Goal: Information Seeking & Learning: Learn about a topic

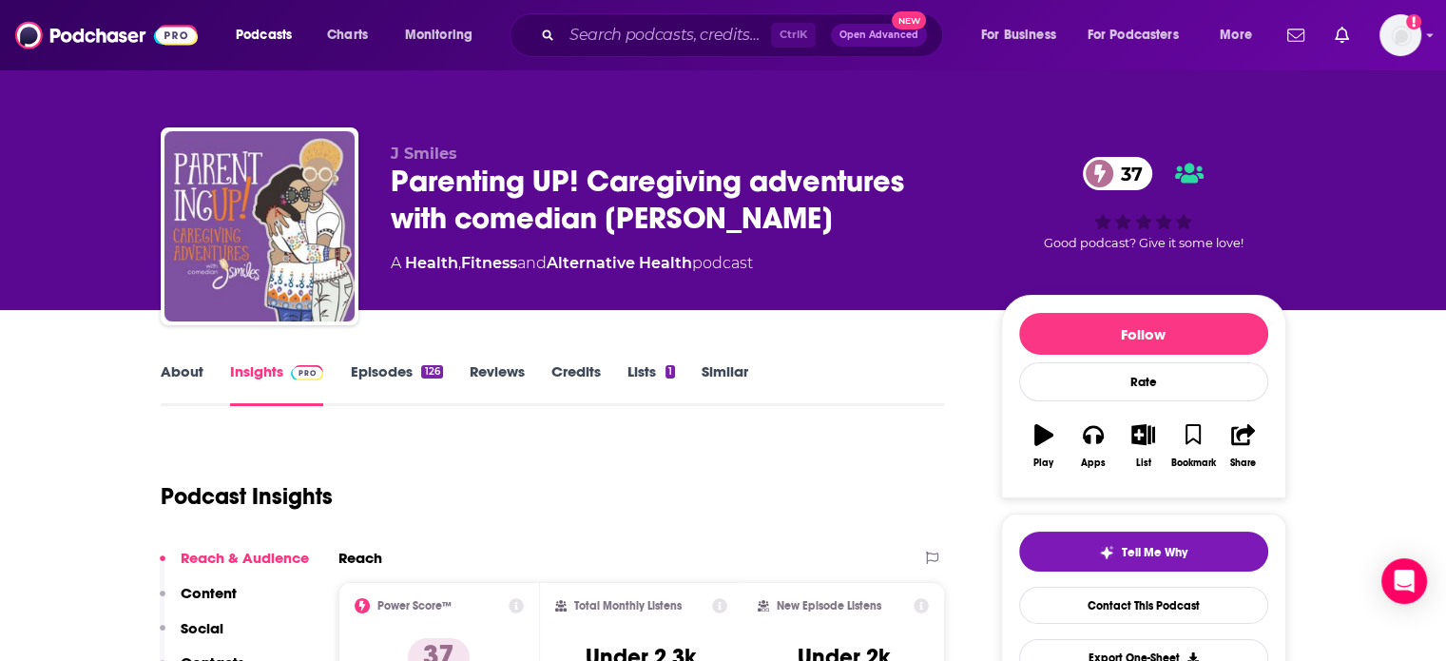
click at [177, 384] on link "About" at bounding box center [182, 384] width 43 height 44
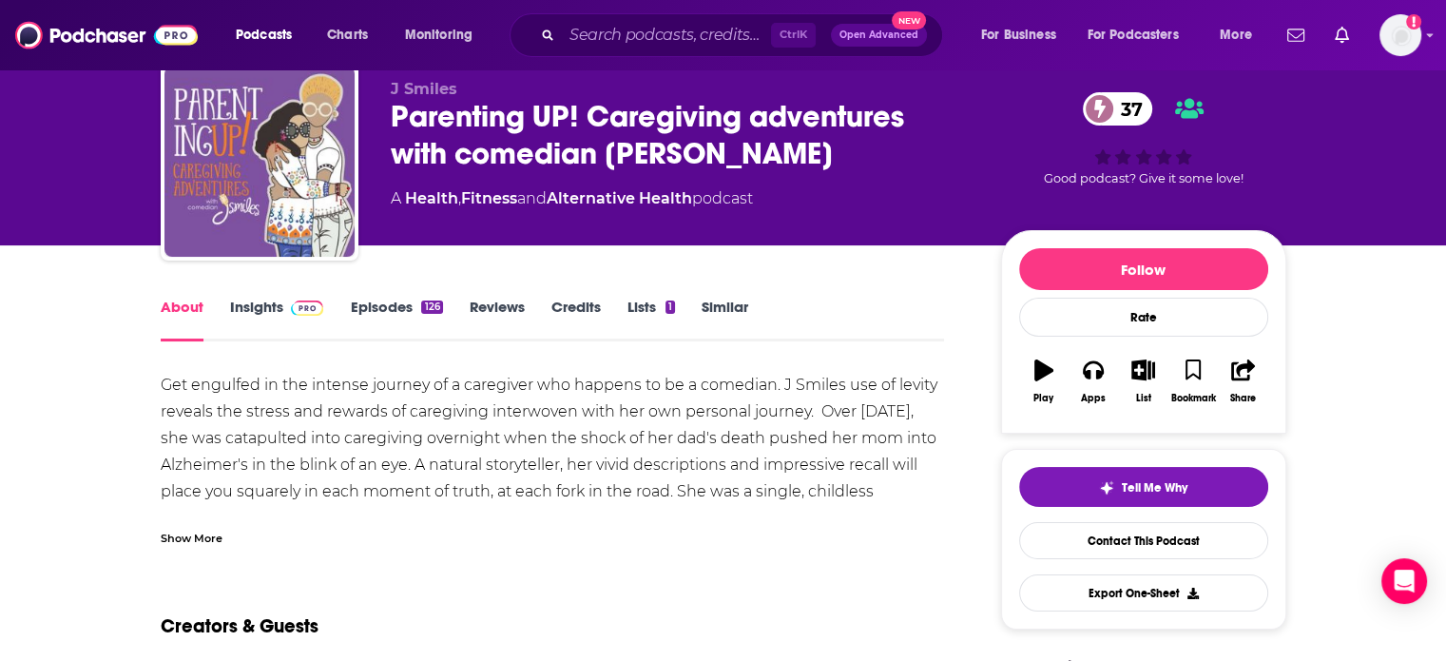
scroll to position [95, 0]
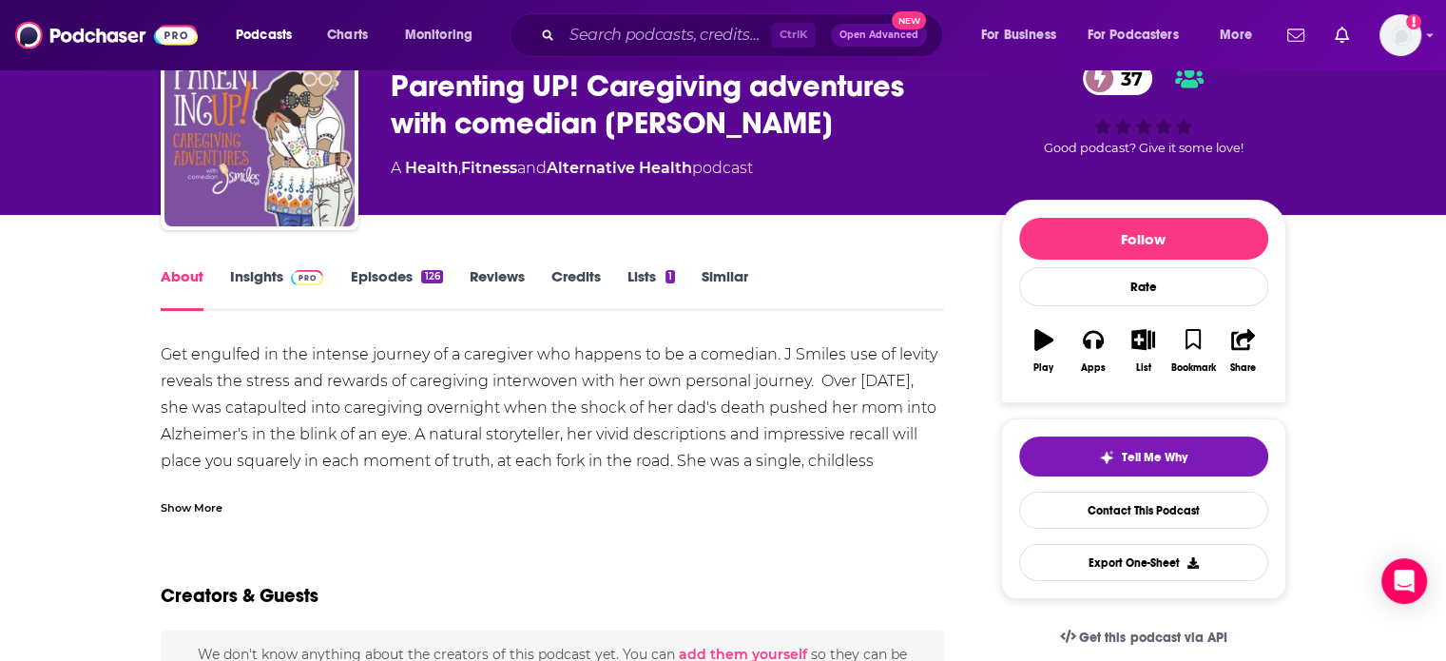
click at [190, 512] on div "Show More" at bounding box center [192, 506] width 62 height 18
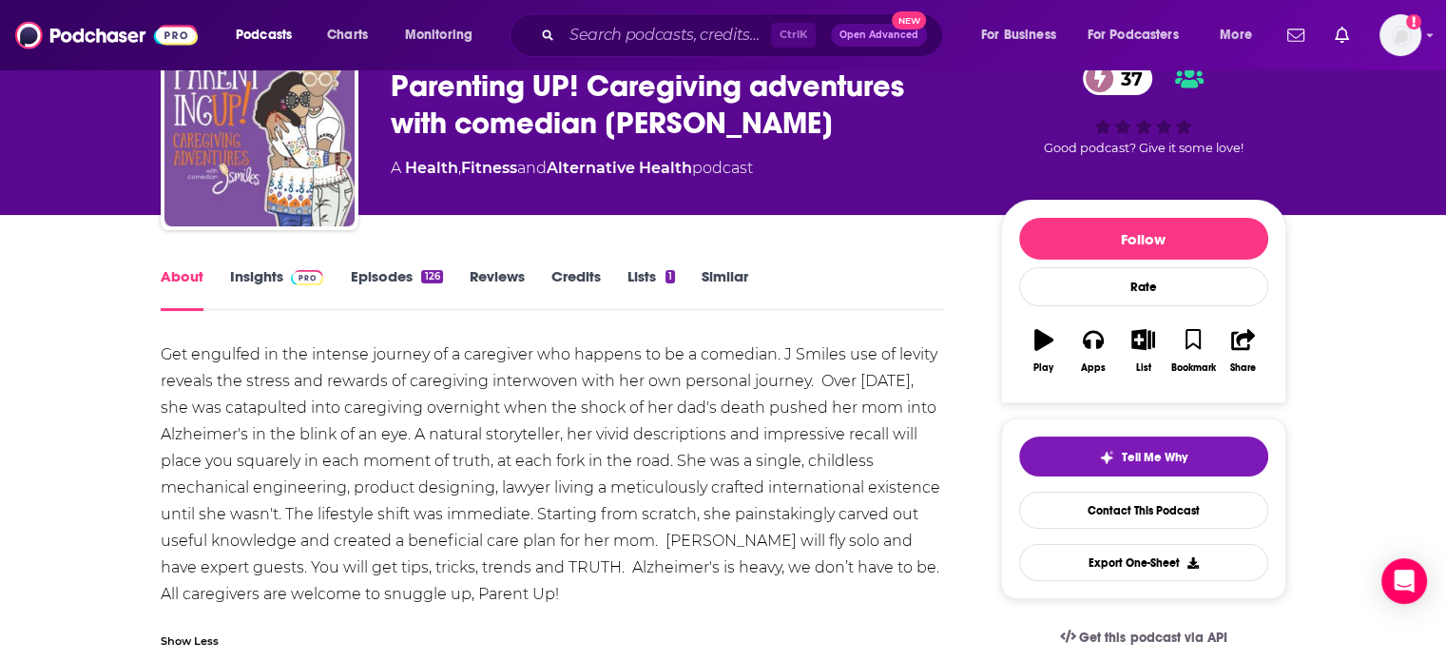
drag, startPoint x: 567, startPoint y: 589, endPoint x: 178, endPoint y: 383, distance: 440.2
click at [178, 383] on div "Get engulfed in the intense journey of a caregiver who happens to be a comedian…" at bounding box center [553, 474] width 784 height 266
click at [81, 41] on img at bounding box center [106, 35] width 183 height 36
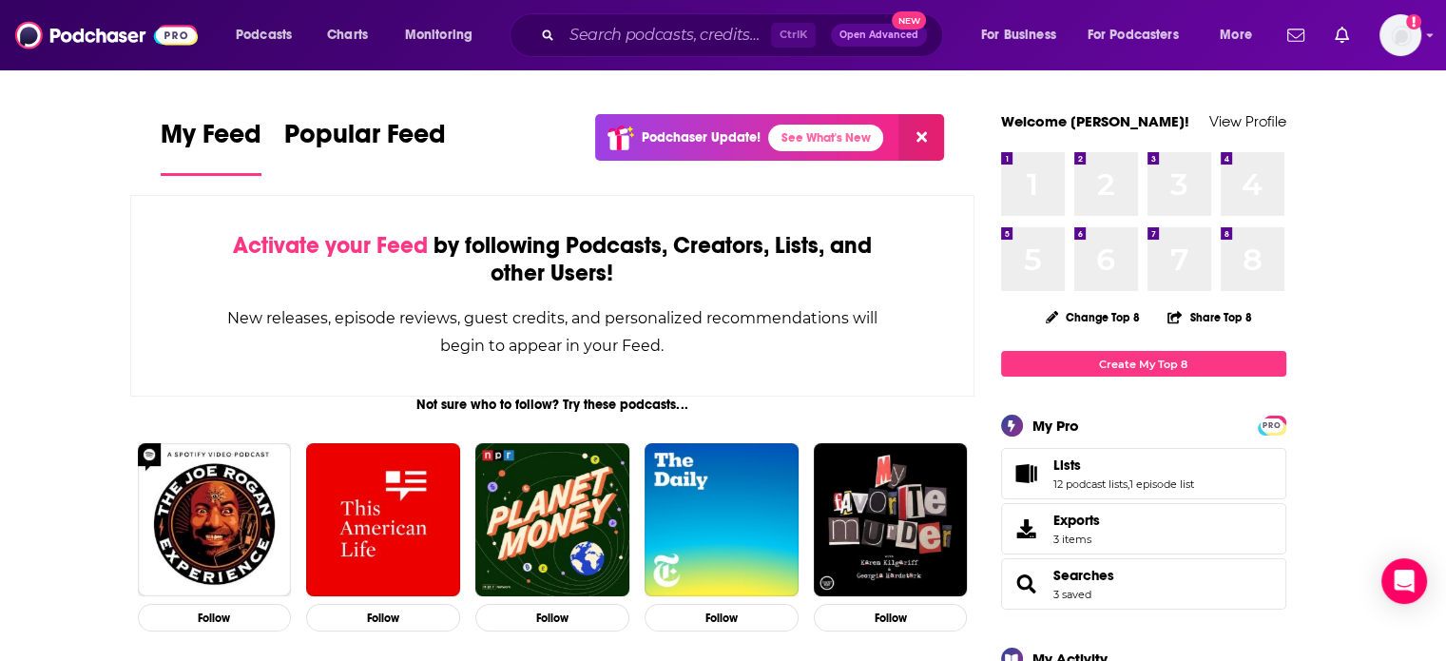
drag, startPoint x: 717, startPoint y: 10, endPoint x: 717, endPoint y: 29, distance: 18.1
click at [717, 11] on div "Podcasts Charts Monitoring Ctrl K Open Advanced New For Business For Podcasters…" at bounding box center [723, 35] width 1446 height 70
click at [716, 29] on input "Search podcasts, credits, & more..." at bounding box center [666, 35] width 209 height 30
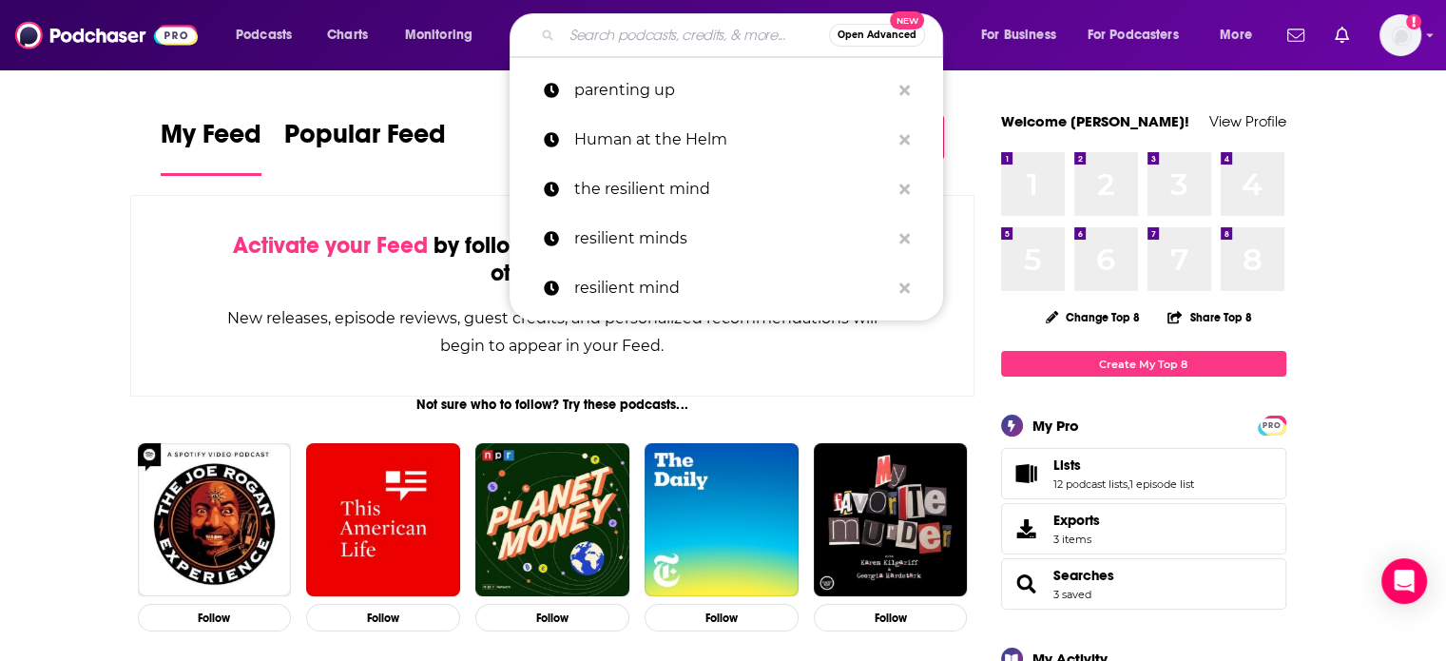
drag, startPoint x: 678, startPoint y: 109, endPoint x: 695, endPoint y: 10, distance: 101.3
click at [678, 109] on p "parenting up" at bounding box center [732, 90] width 316 height 49
type input "parenting up"
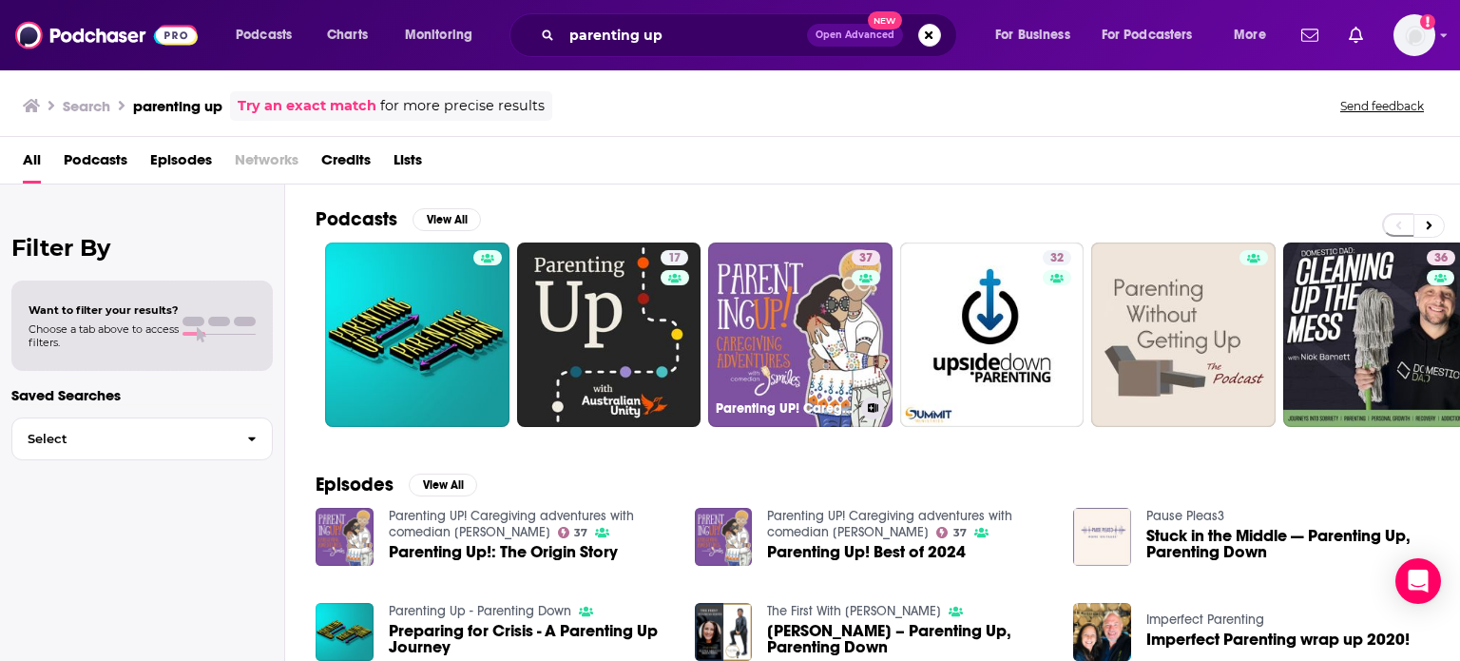
click at [818, 324] on link "37 Parenting UP! Caregiving adventures with comedian J Smiles" at bounding box center [800, 334] width 184 height 184
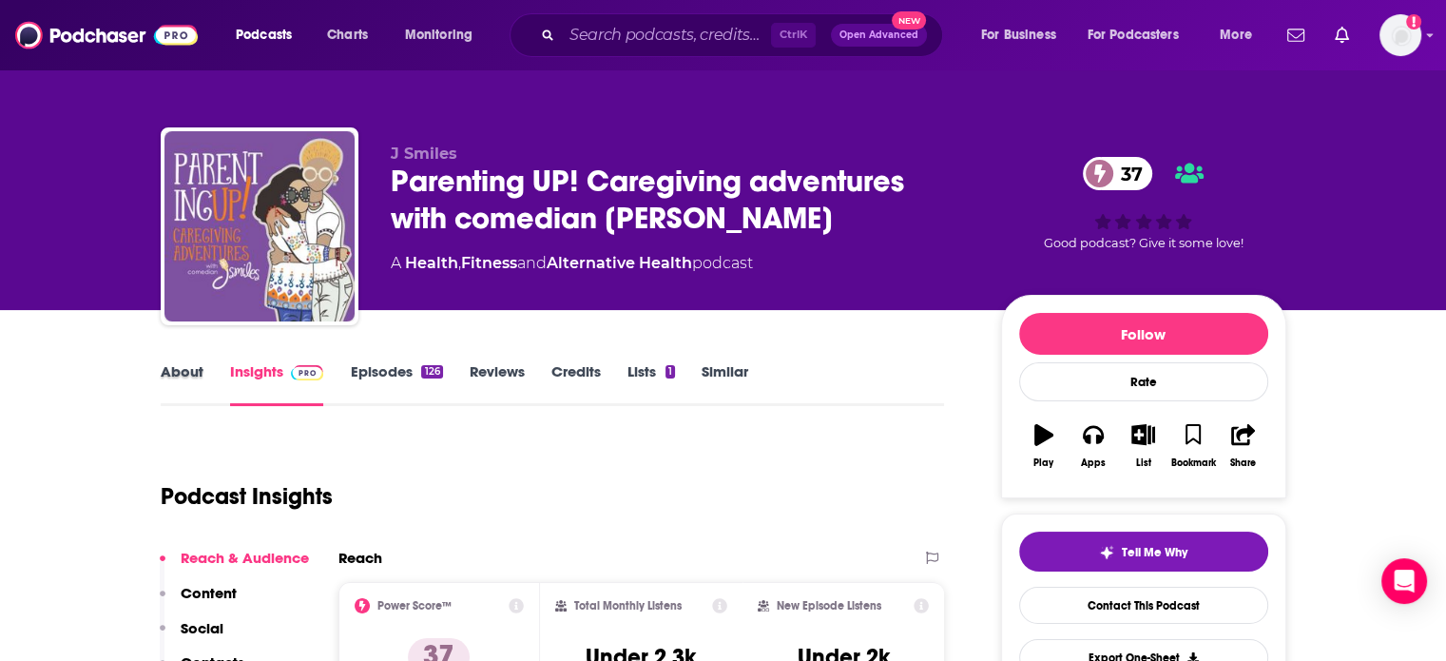
click at [204, 364] on div "About" at bounding box center [195, 384] width 69 height 44
click at [188, 367] on link "About" at bounding box center [182, 384] width 43 height 44
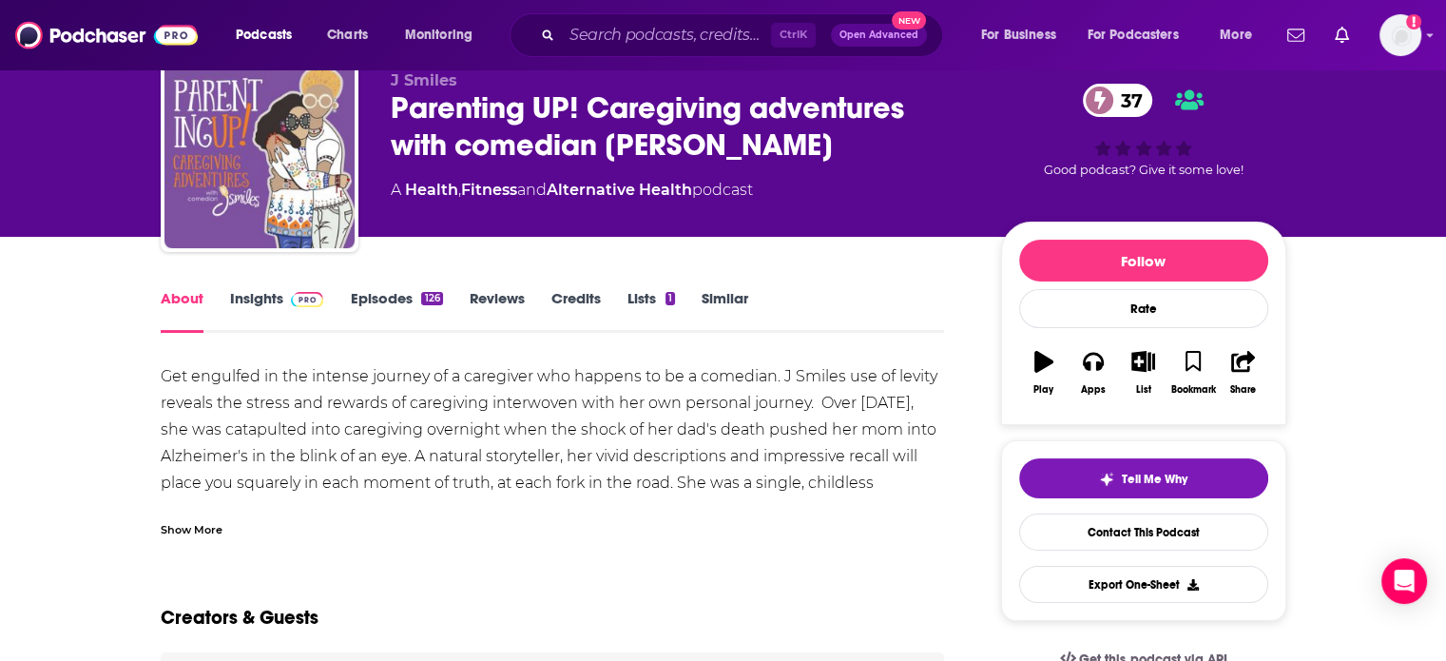
scroll to position [95, 0]
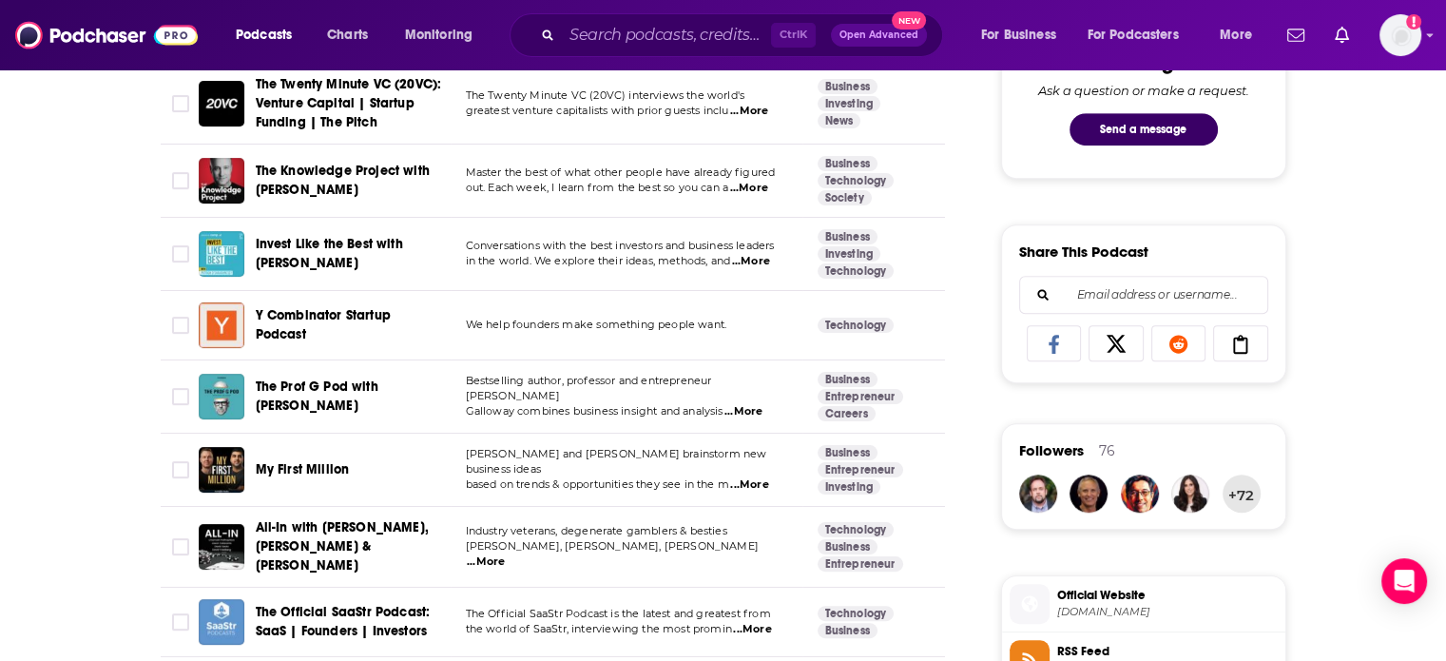
scroll to position [1046, 0]
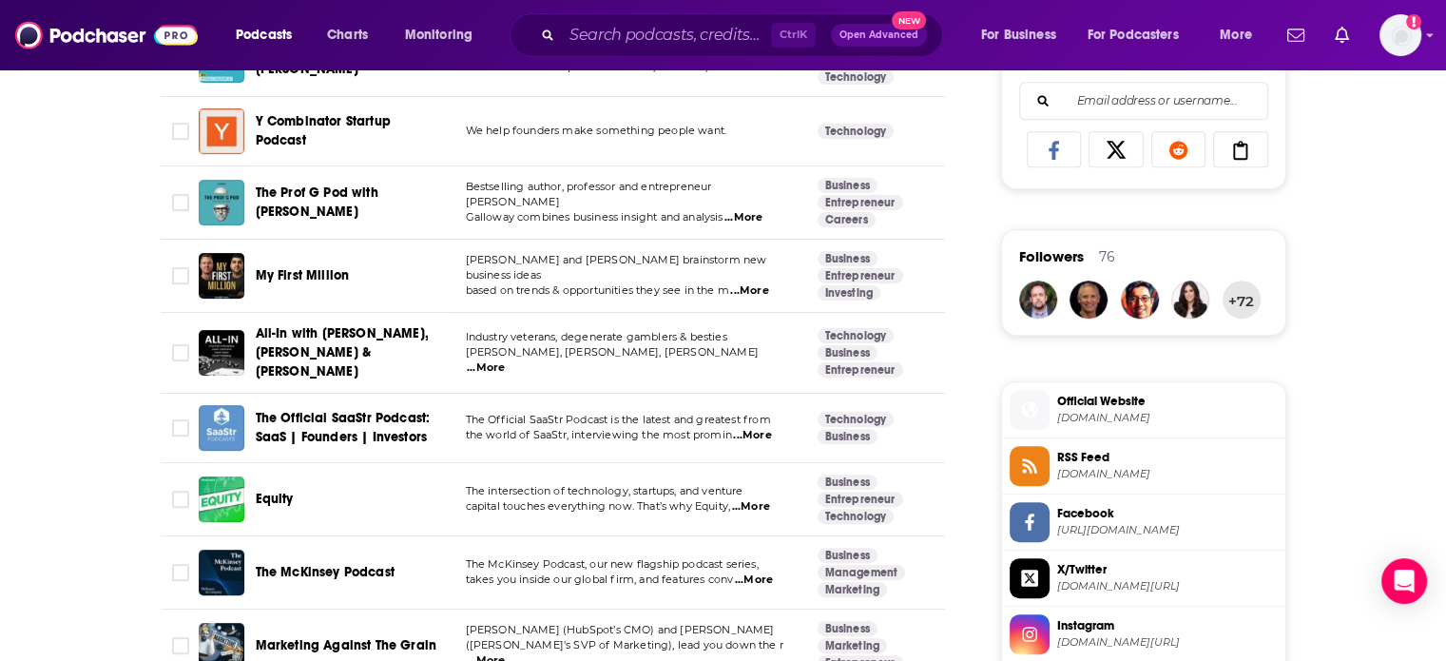
scroll to position [1236, 0]
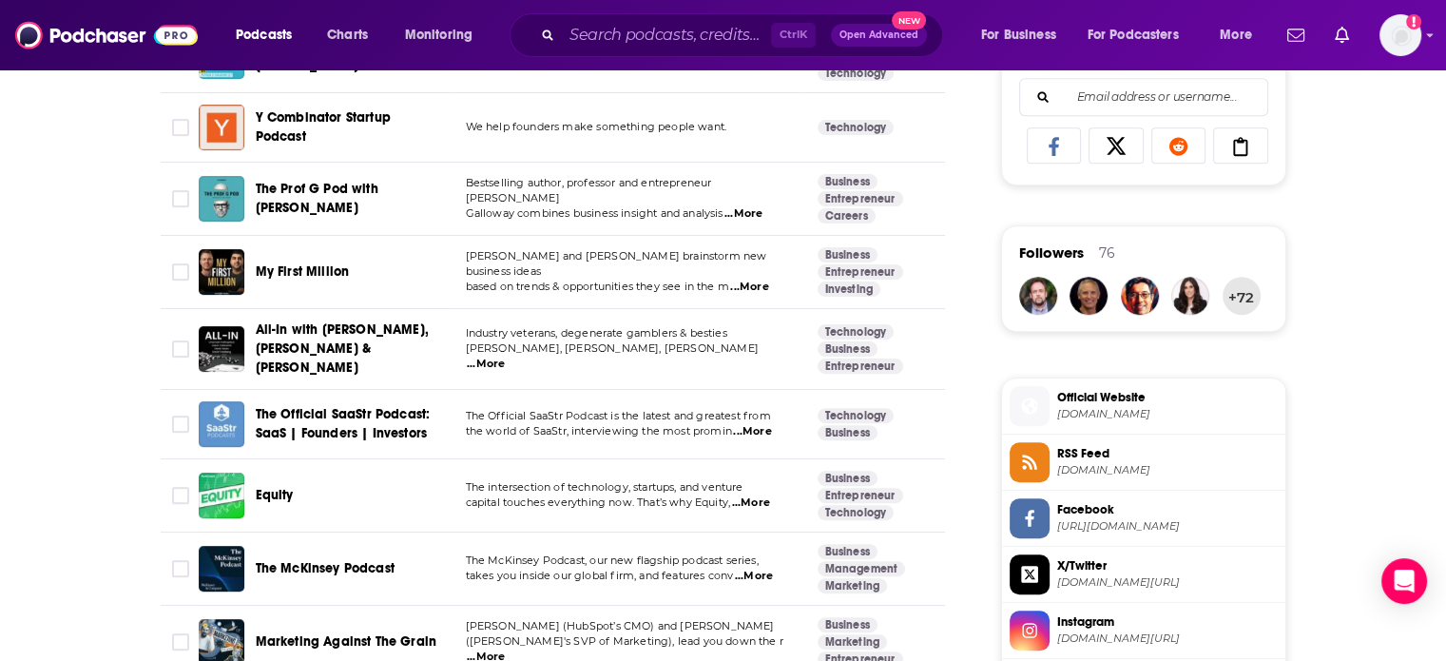
drag, startPoint x: 314, startPoint y: 273, endPoint x: 164, endPoint y: 302, distance: 153.1
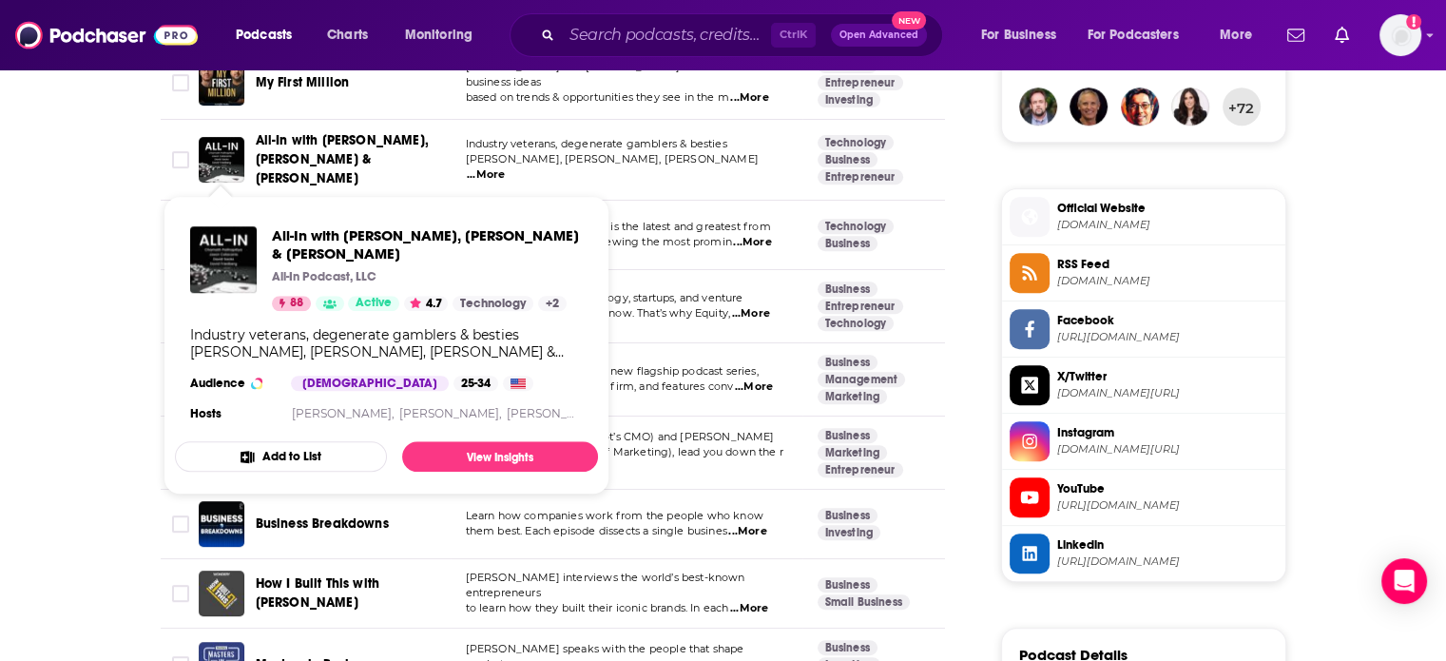
scroll to position [1426, 0]
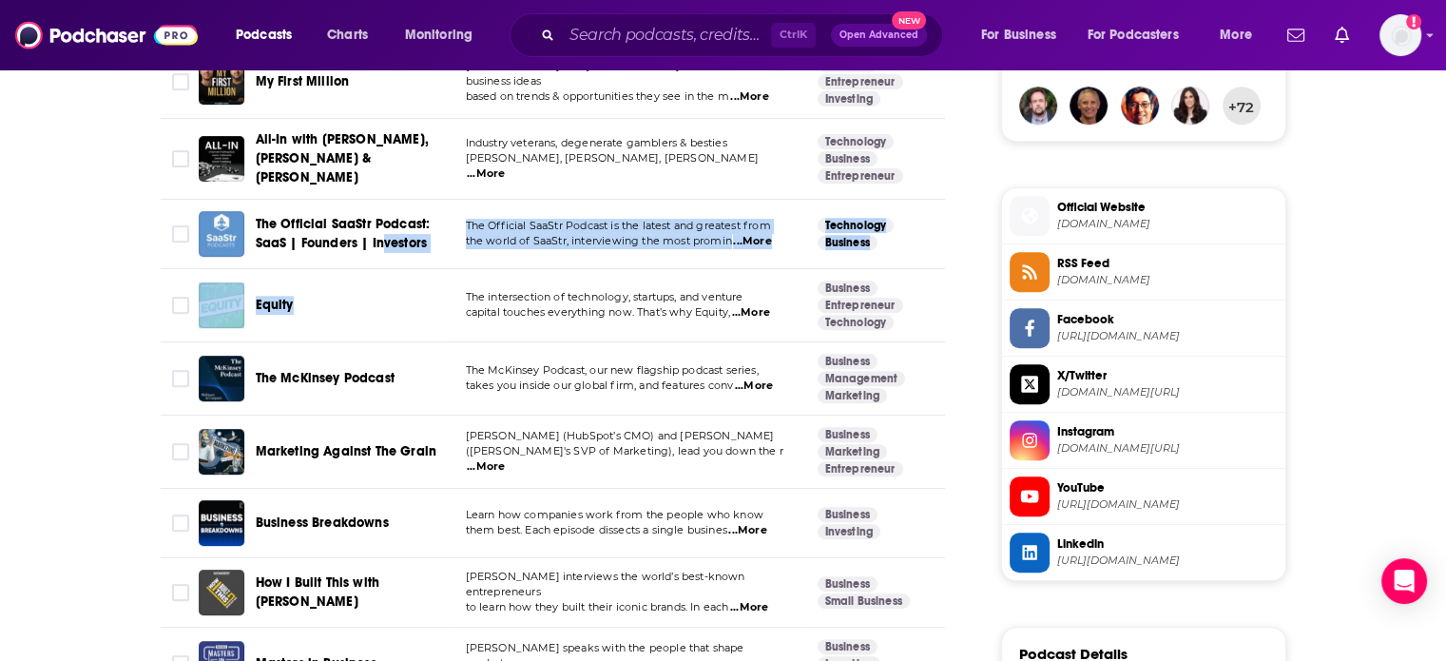
drag, startPoint x: 339, startPoint y: 235, endPoint x: 382, endPoint y: 259, distance: 48.9
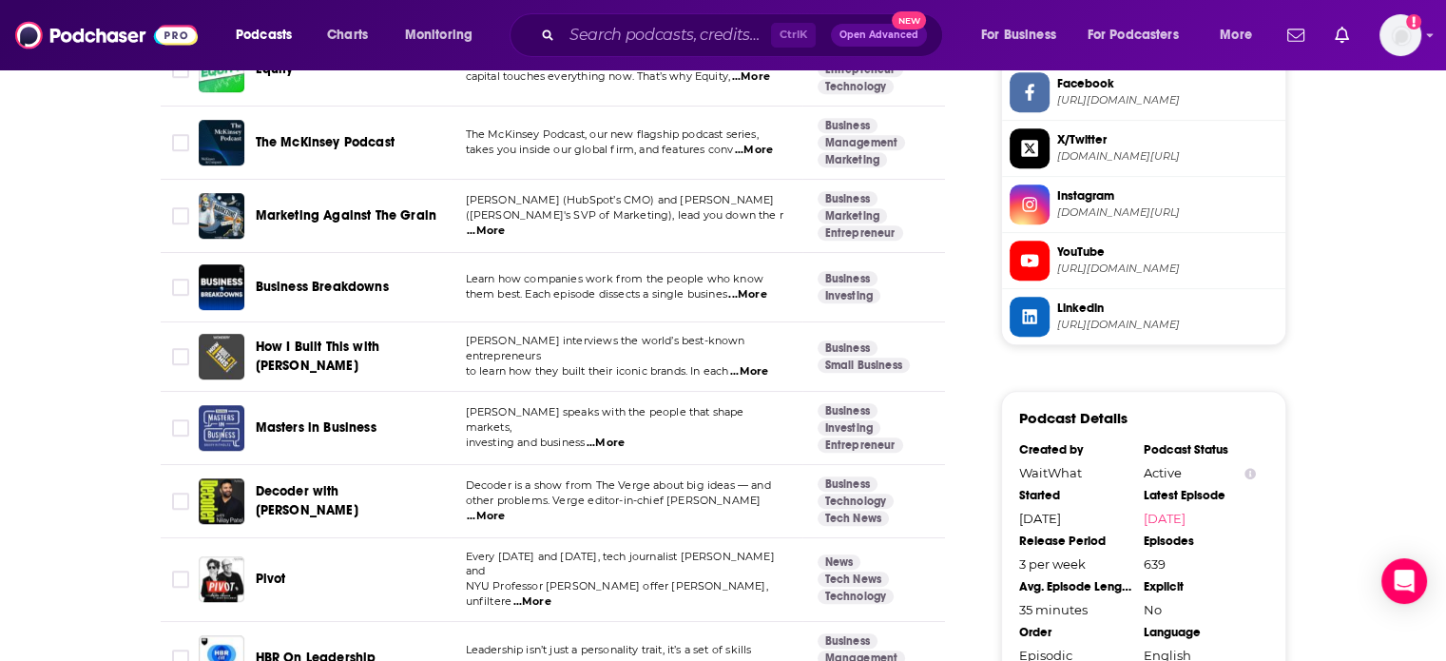
scroll to position [1616, 0]
